Goal: Transaction & Acquisition: Subscribe to service/newsletter

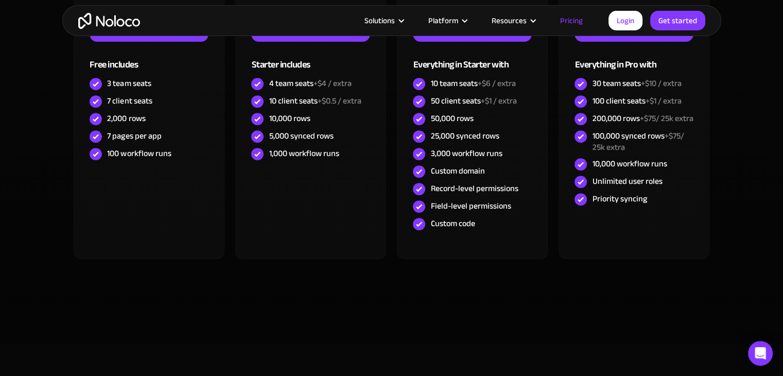
scroll to position [459, 0]
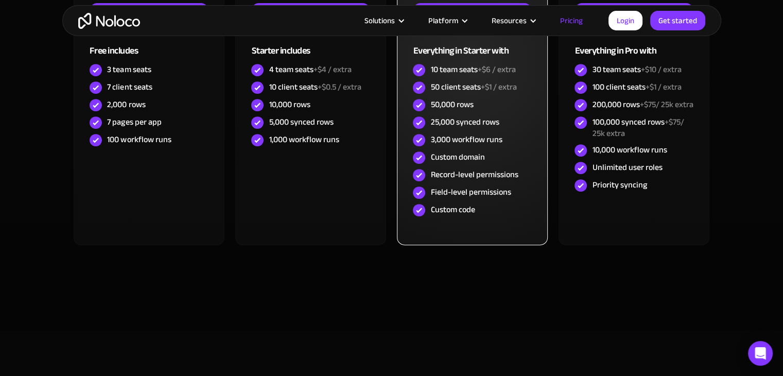
click at [476, 189] on div "Field-level permissions" at bounding box center [470, 191] width 80 height 11
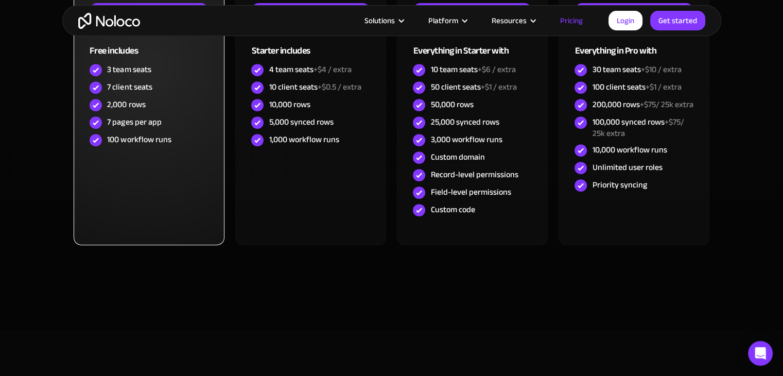
click at [120, 112] on div "2,000 rows" at bounding box center [149, 104] width 118 height 17
drag, startPoint x: 120, startPoint y: 112, endPoint x: 134, endPoint y: 104, distance: 15.2
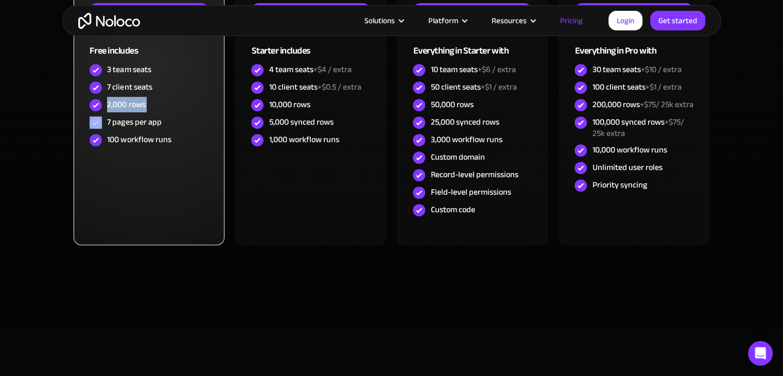
click at [134, 104] on div "2,000 rows" at bounding box center [149, 104] width 118 height 17
click at [125, 70] on div "3 team seats" at bounding box center [129, 69] width 44 height 11
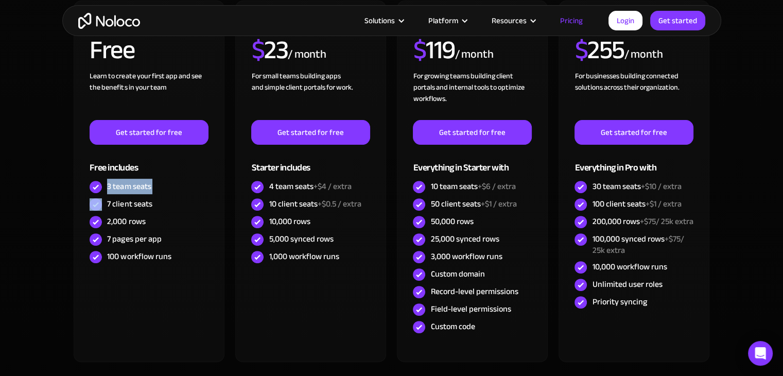
scroll to position [308, 0]
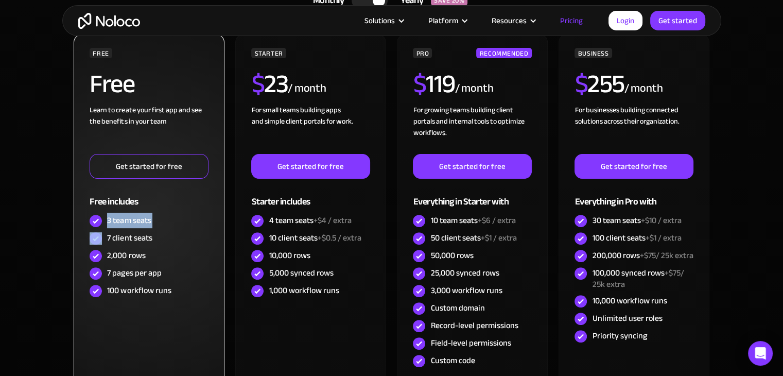
click at [115, 158] on link "Get started for free" at bounding box center [149, 166] width 118 height 25
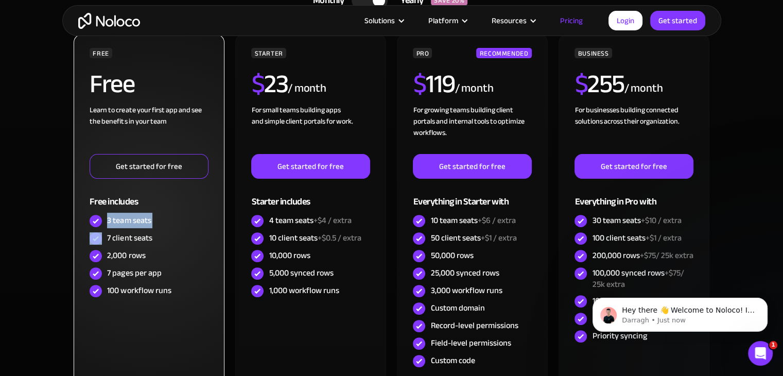
scroll to position [0, 0]
